Goal: Task Accomplishment & Management: Complete application form

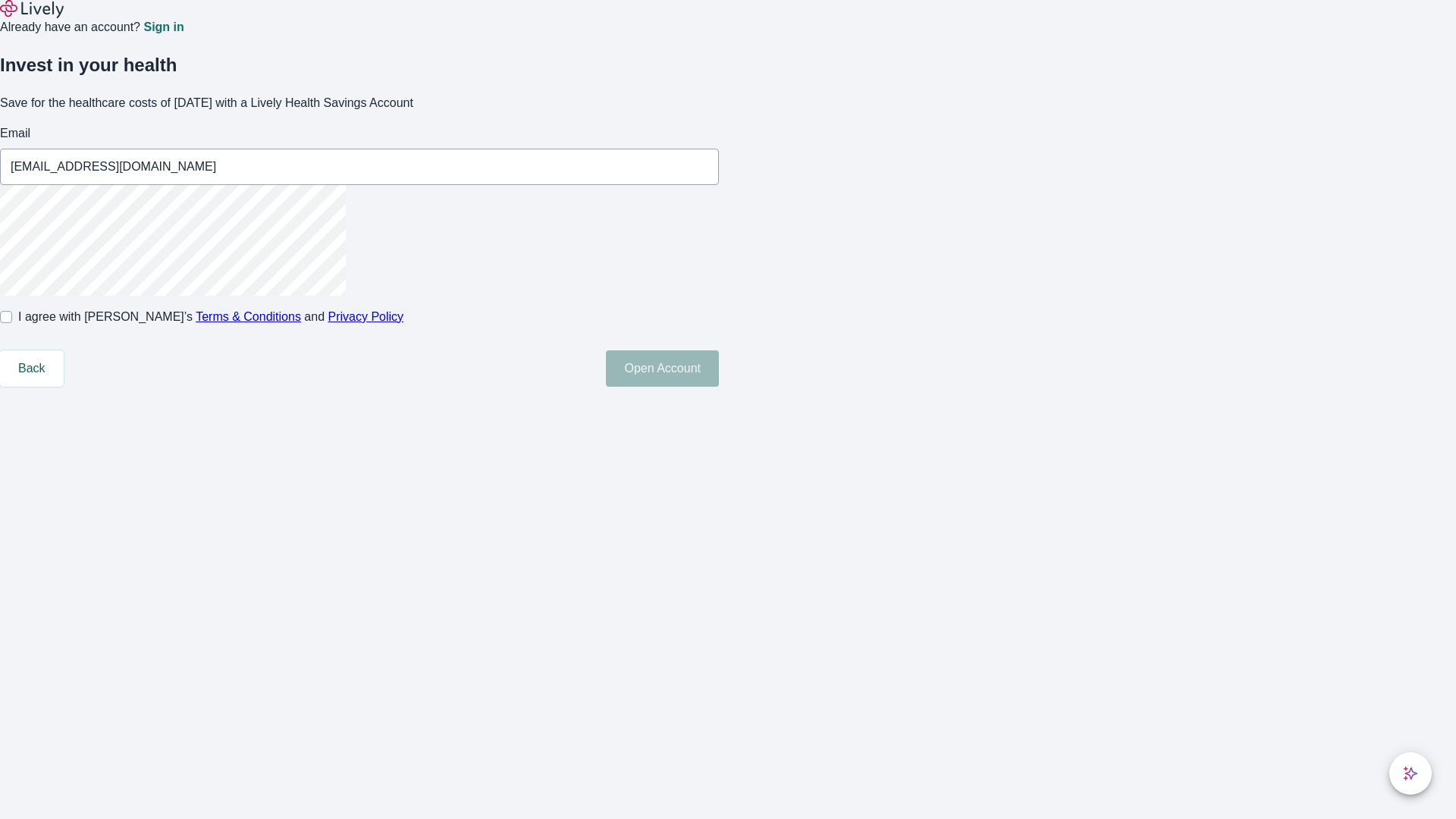
click at [12, 323] on input "I agree with Lively’s Terms & Conditions and Privacy Policy" at bounding box center [6, 316] width 12 height 12
checkbox input "true"
click at [719, 387] on button "Open Account" at bounding box center [662, 368] width 113 height 36
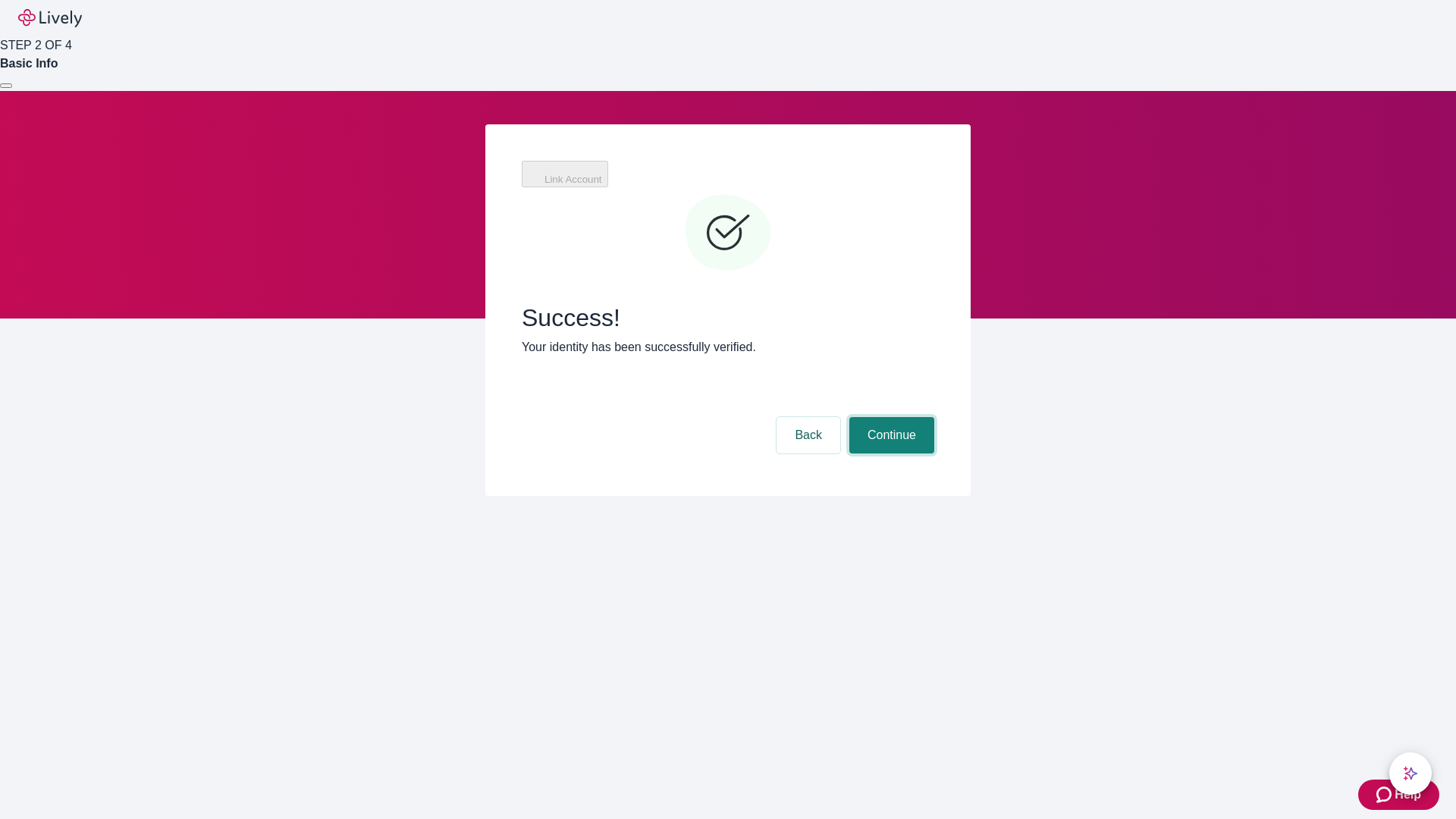
click at [890, 417] on button "Continue" at bounding box center [892, 435] width 85 height 36
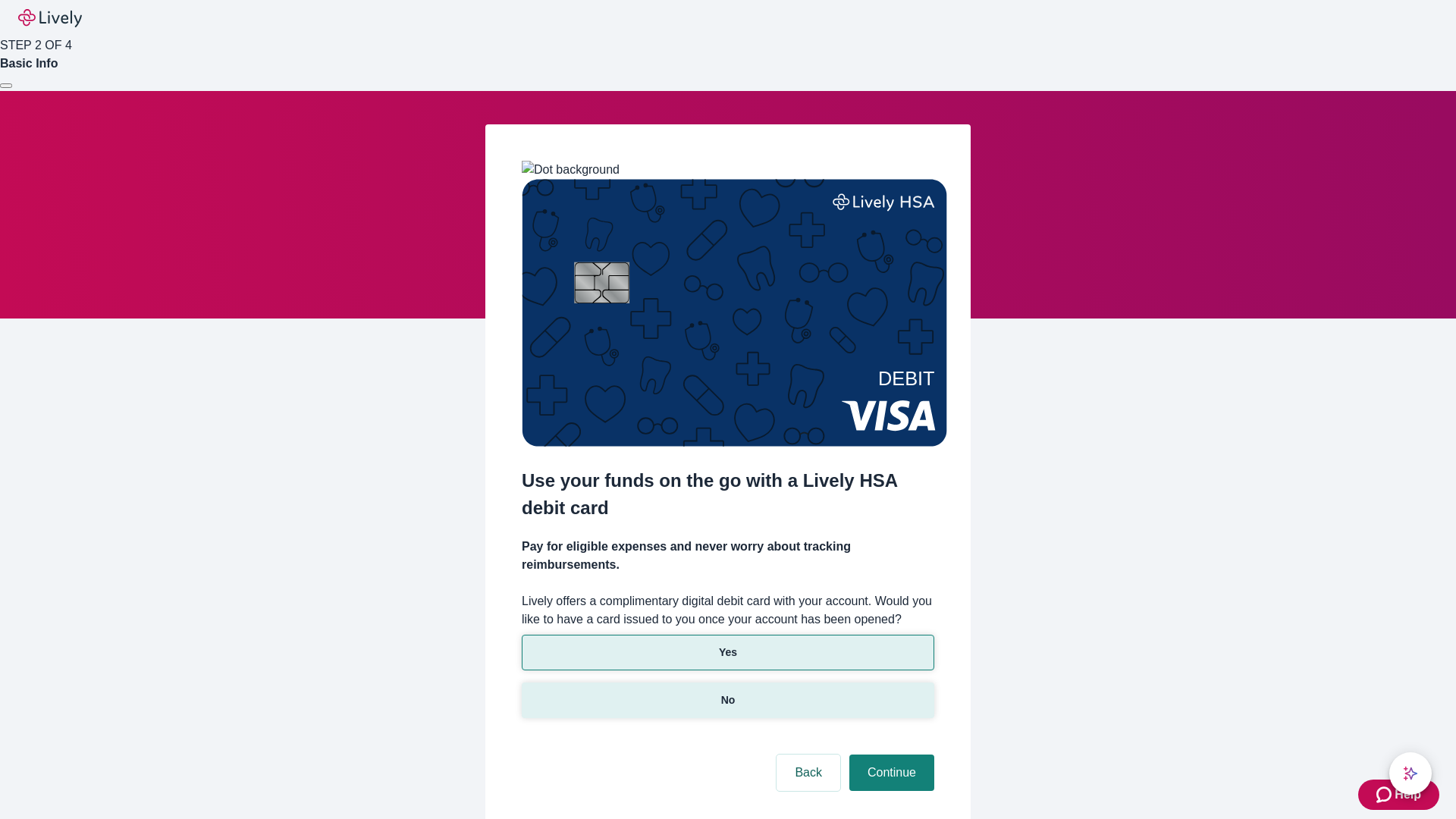
click at [728, 692] on p "No" at bounding box center [728, 700] width 14 height 16
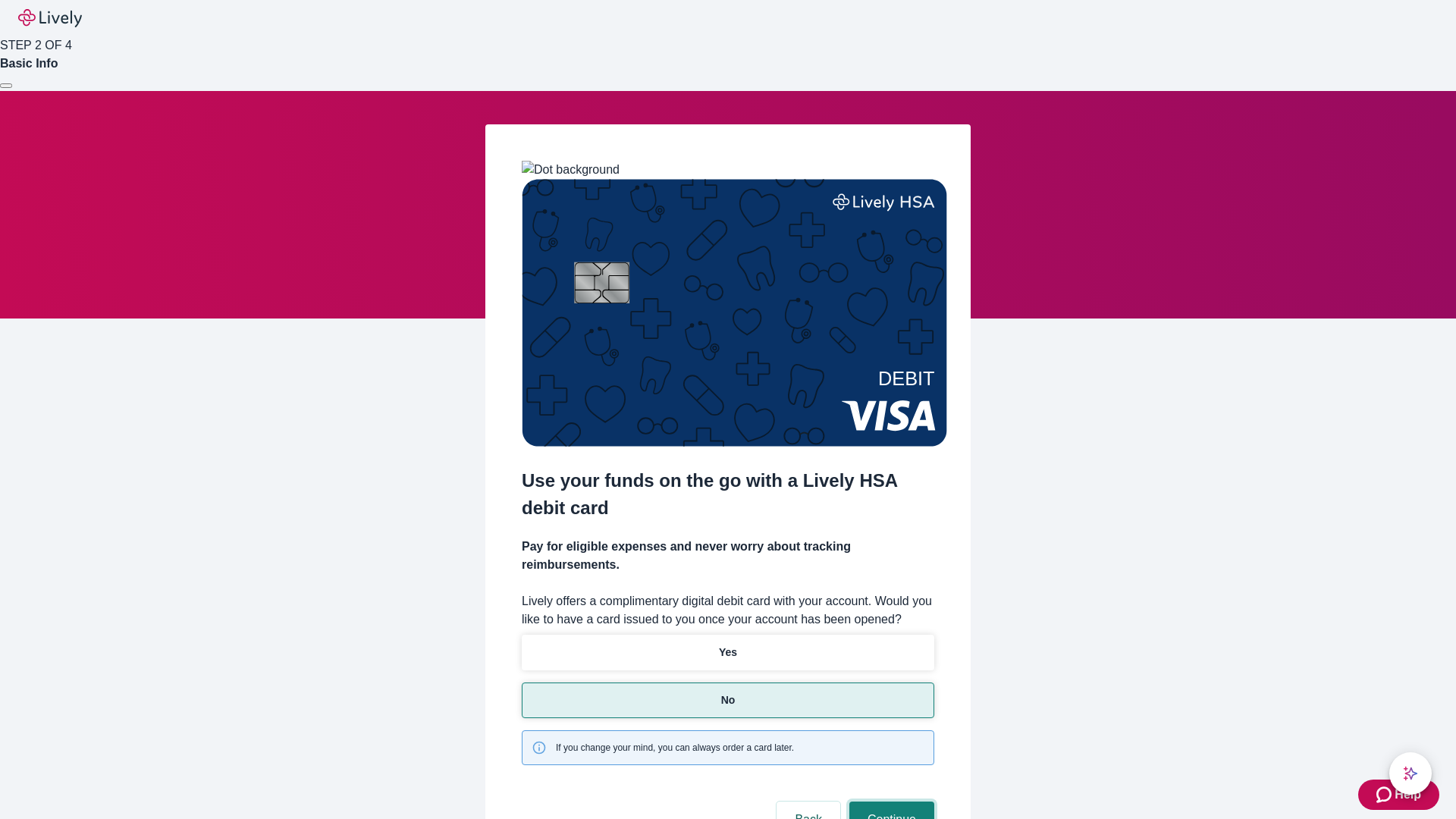
click at [890, 802] on button "Continue" at bounding box center [892, 820] width 85 height 36
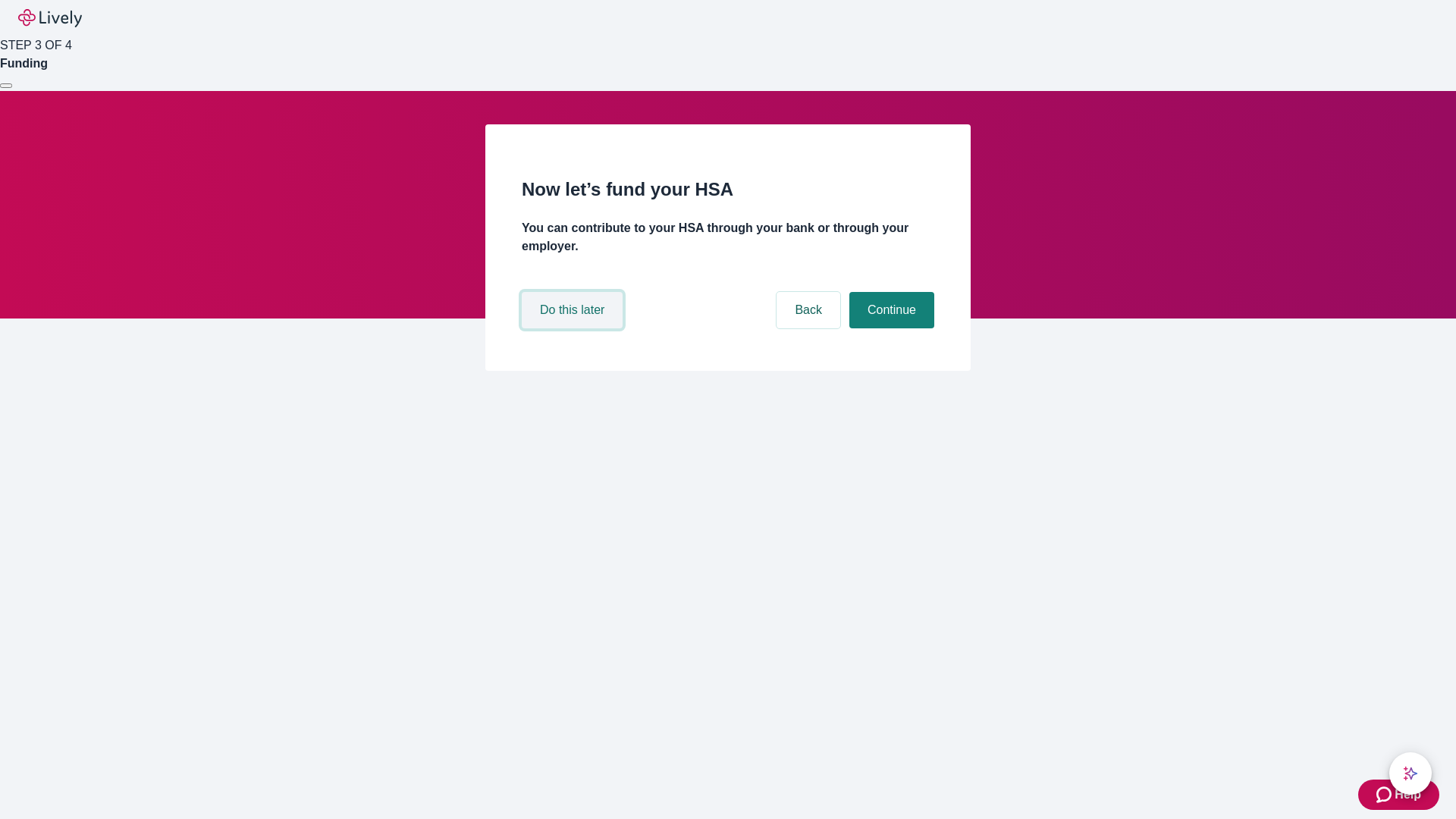
click at [574, 328] on button "Do this later" at bounding box center [572, 310] width 101 height 36
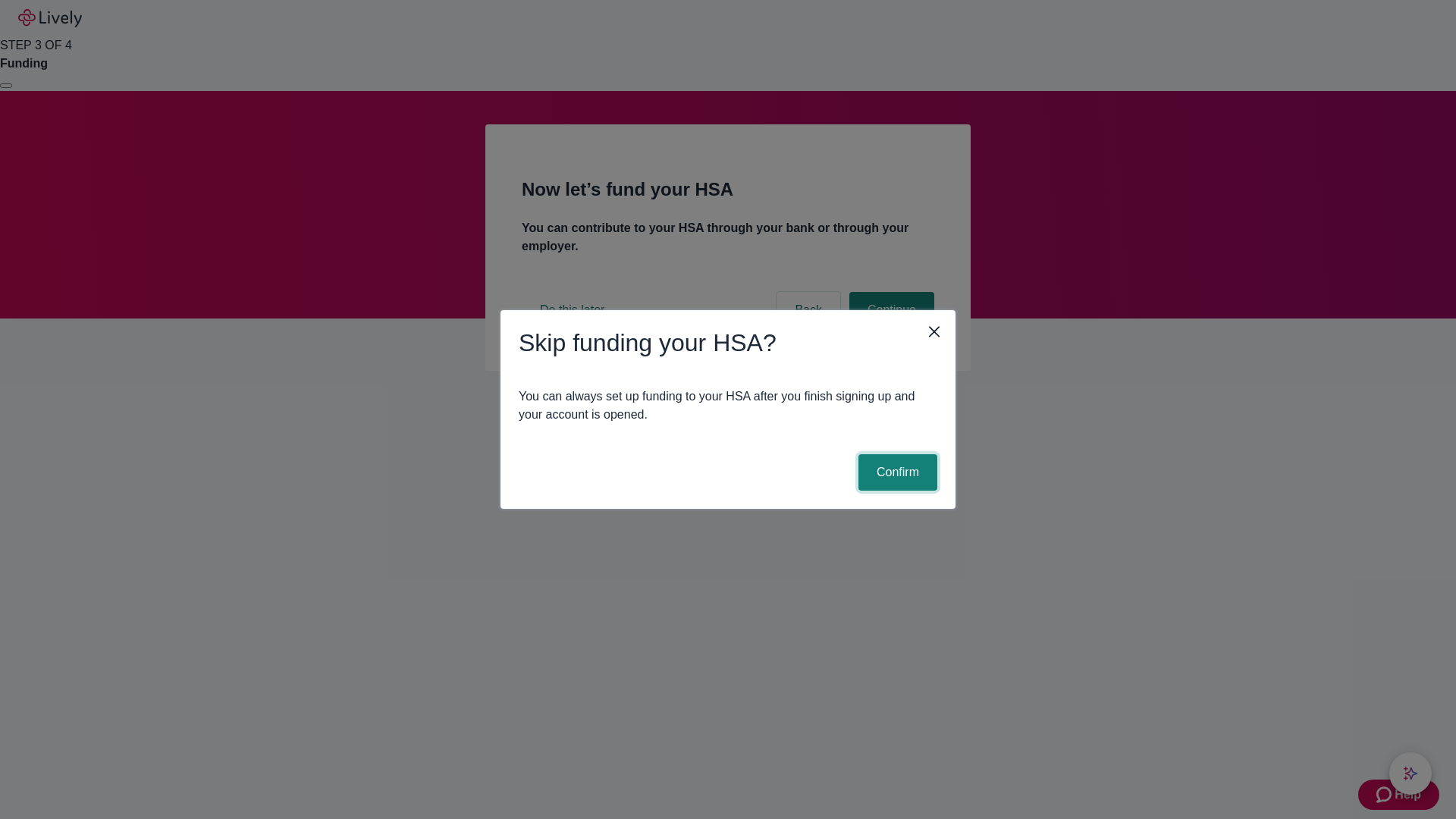
click at [896, 473] on button "Confirm" at bounding box center [898, 473] width 79 height 36
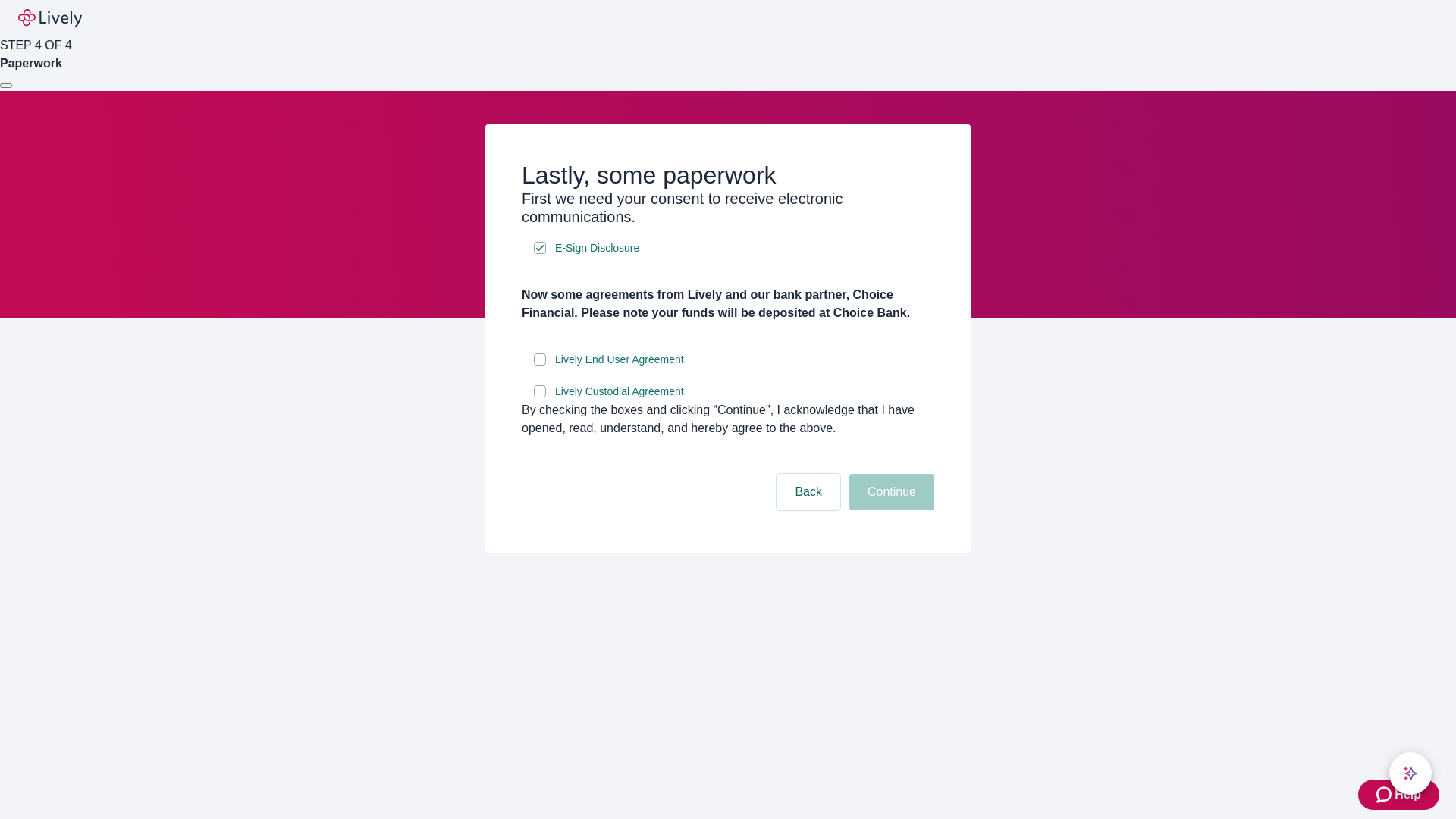
click at [540, 366] on input "Lively End User Agreement" at bounding box center [540, 359] width 12 height 12
checkbox input "true"
click at [540, 397] on input "Lively Custodial Agreement" at bounding box center [540, 391] width 12 height 12
checkbox input "true"
click at [890, 511] on button "Continue" at bounding box center [892, 493] width 85 height 36
